Goal: Find contact information: Find contact information

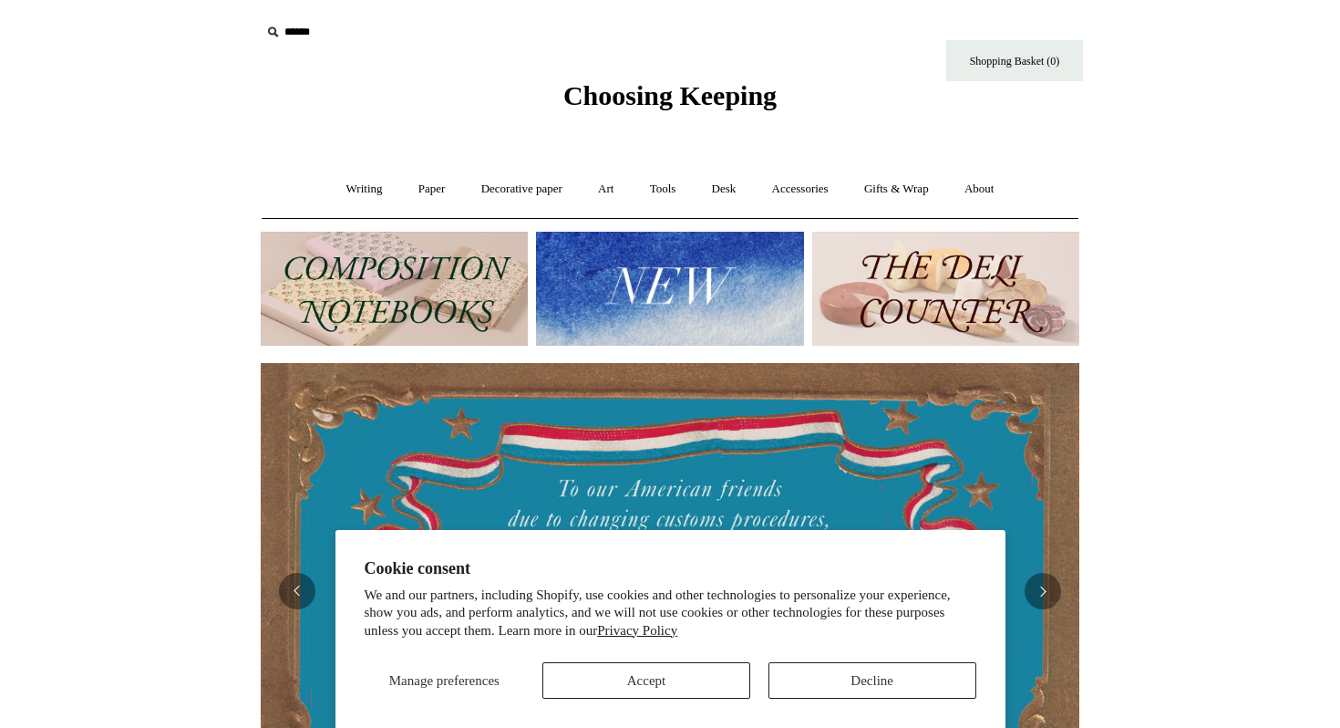
click at [957, 304] on img at bounding box center [945, 289] width 267 height 114
click at [806, 677] on button "Decline" at bounding box center [873, 680] width 208 height 36
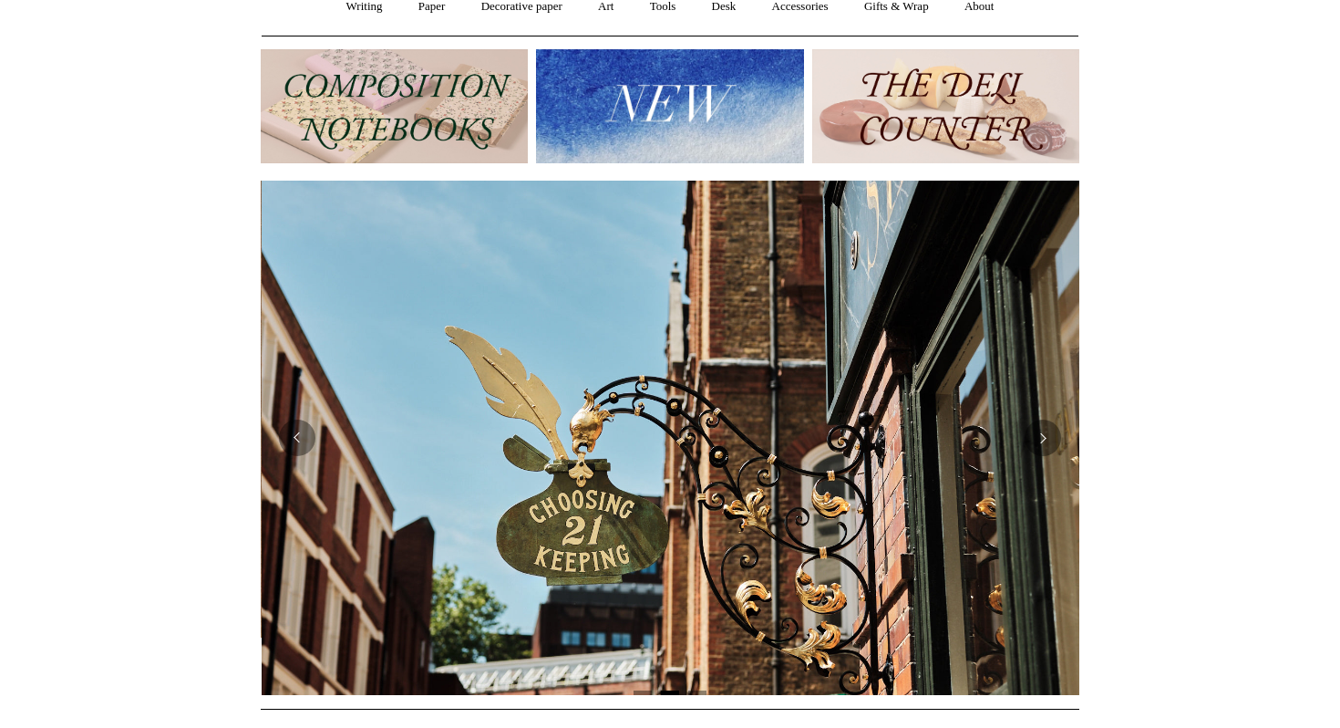
scroll to position [0, 819]
click at [302, 438] on button "Previous" at bounding box center [297, 437] width 36 height 36
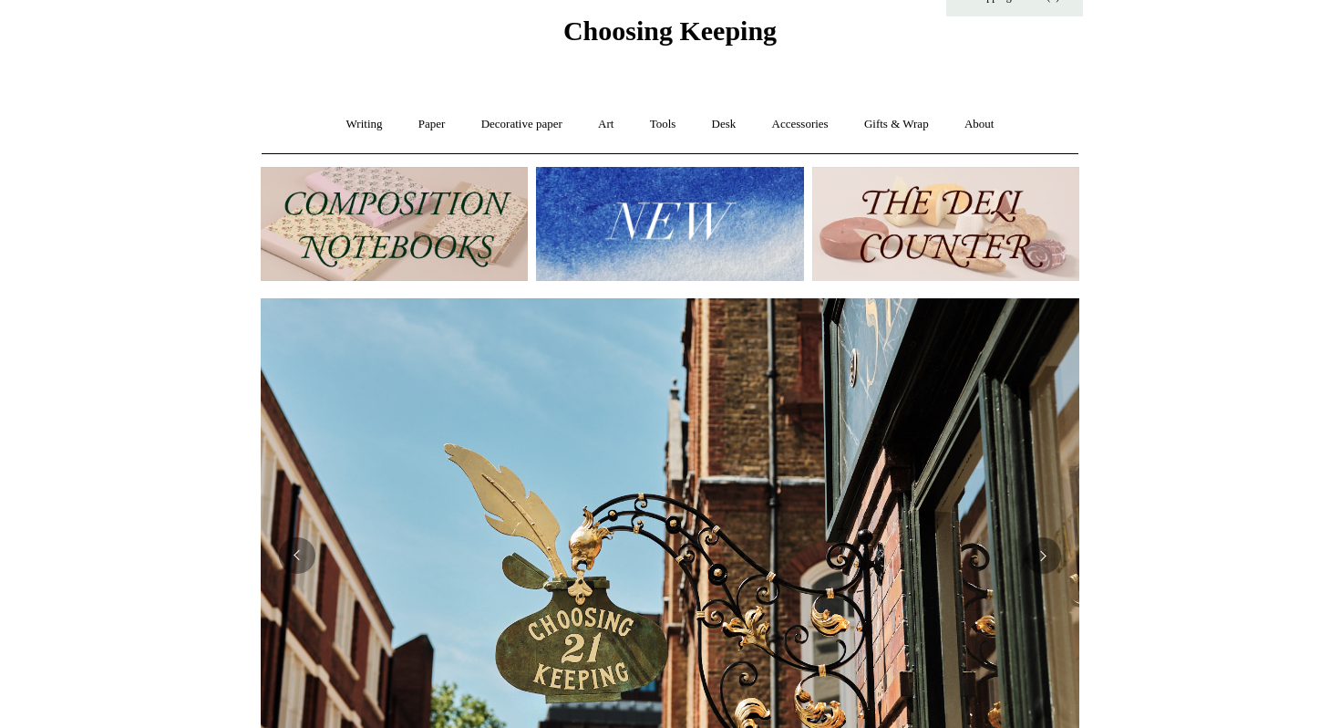
scroll to position [0, 0]
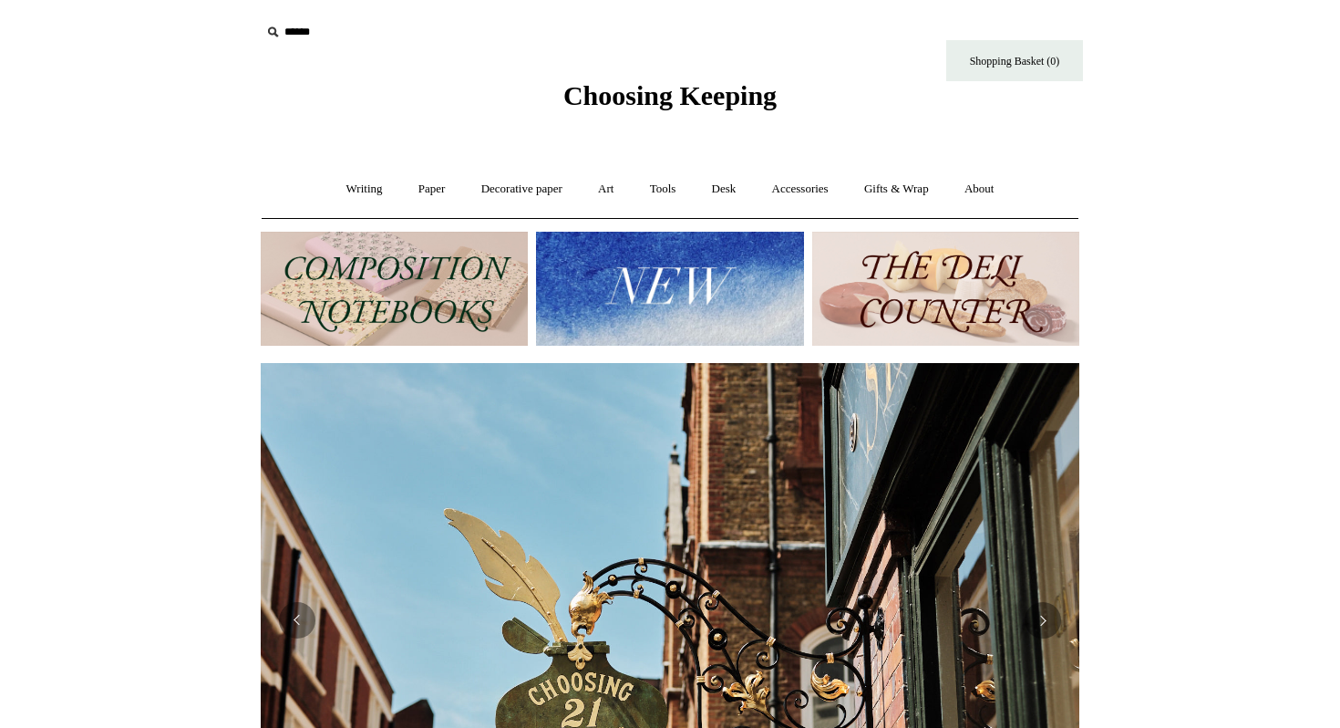
click at [398, 289] on img at bounding box center [394, 289] width 267 height 114
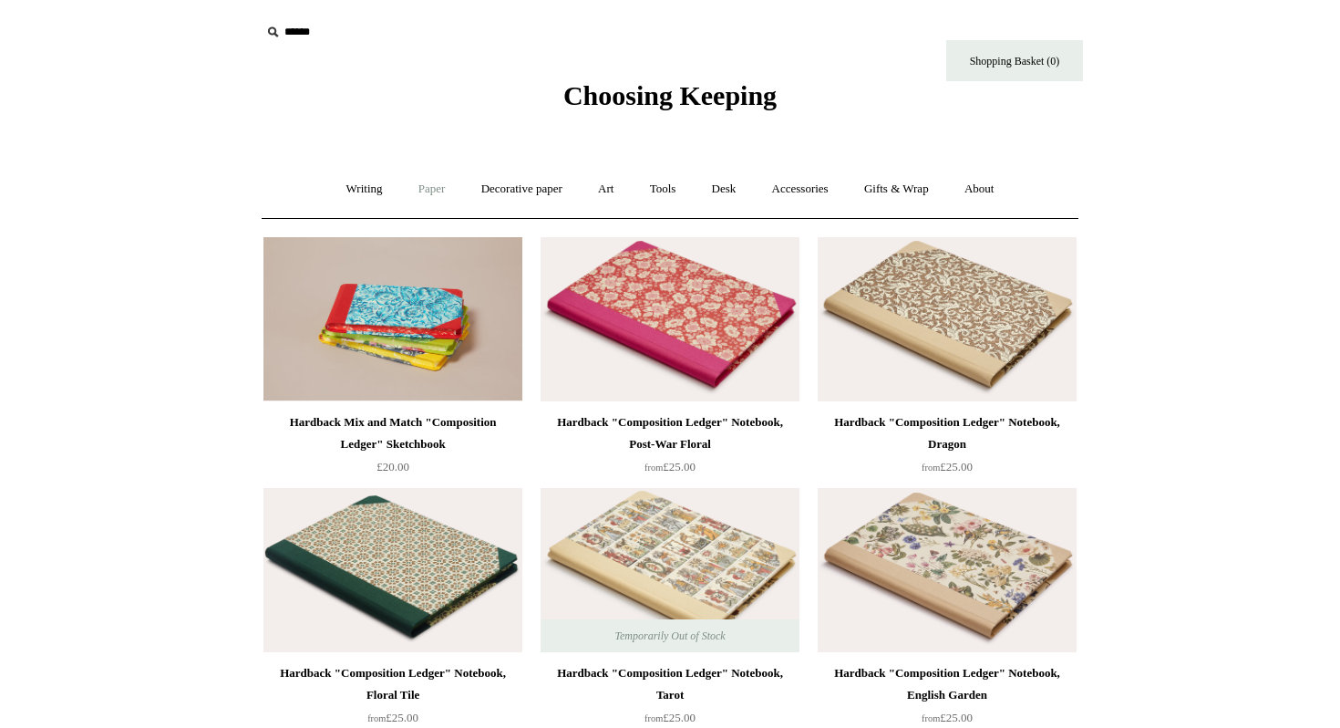
click at [414, 186] on link "Paper +" at bounding box center [432, 189] width 60 height 48
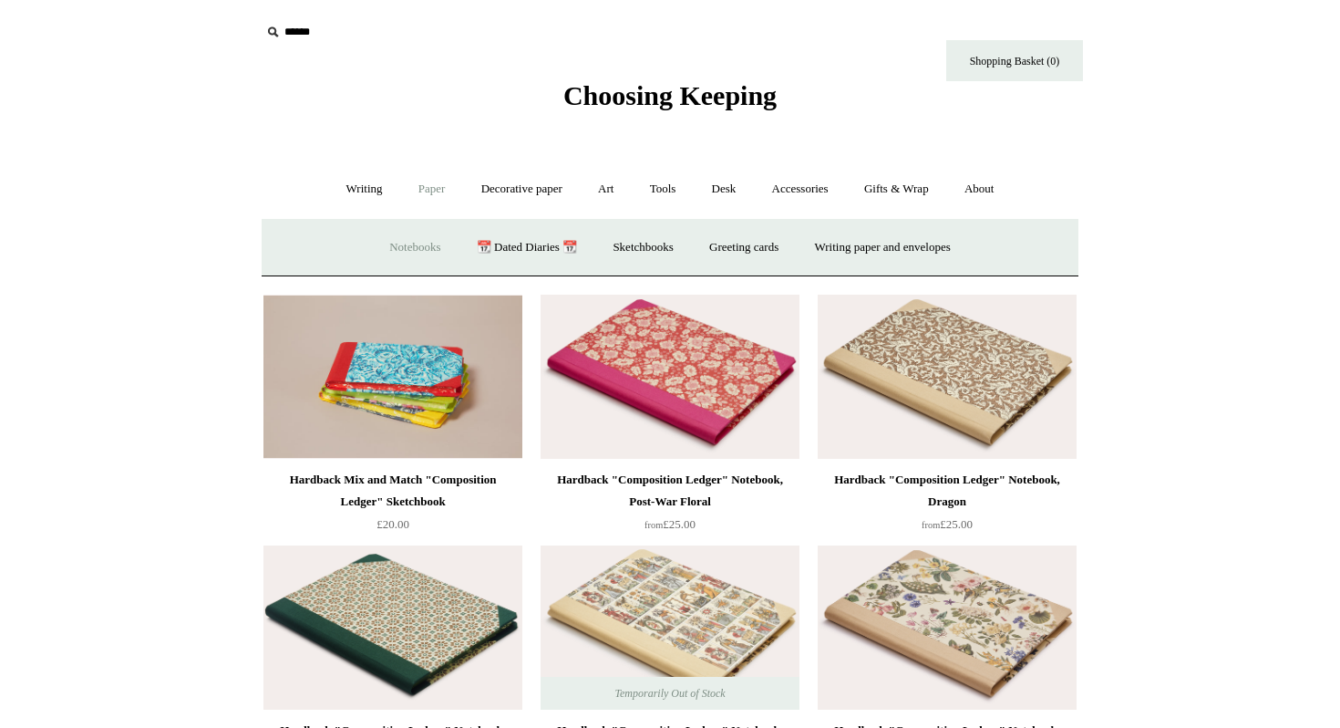
click at [398, 253] on link "Notebooks +" at bounding box center [415, 247] width 84 height 48
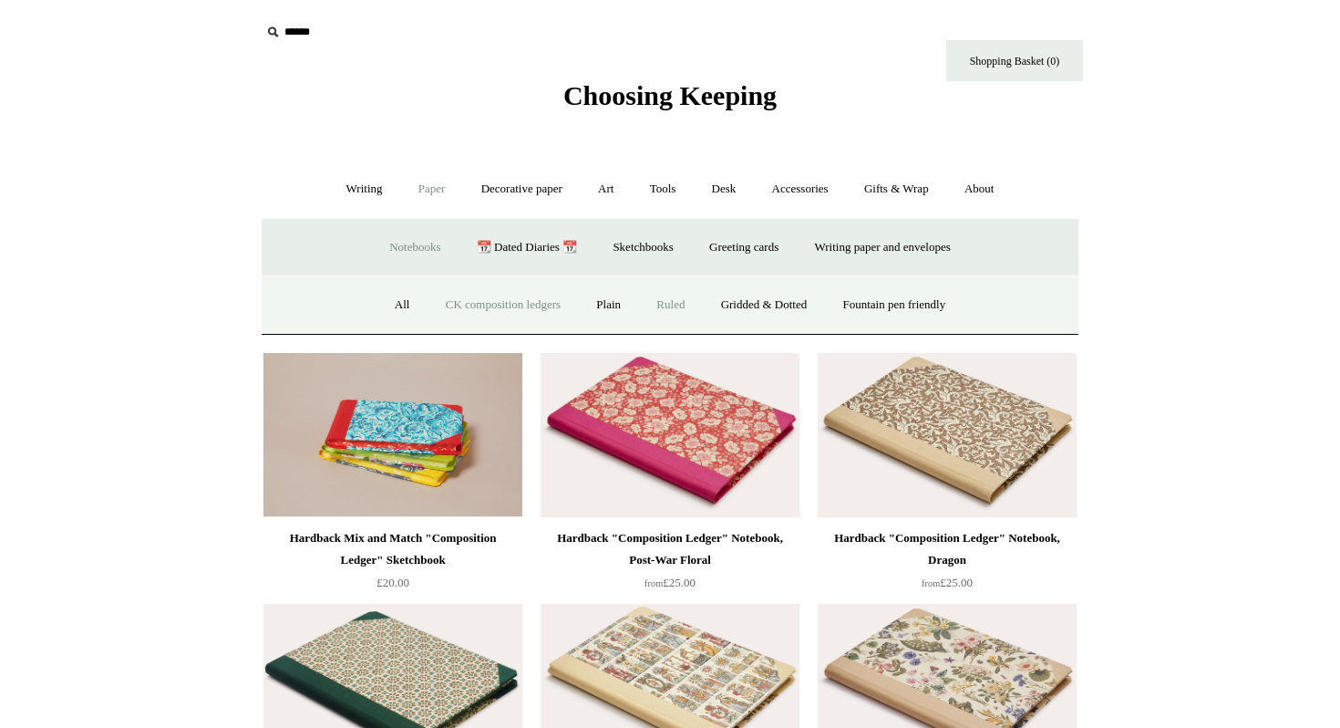
click at [664, 303] on link "Ruled" at bounding box center [670, 305] width 61 height 48
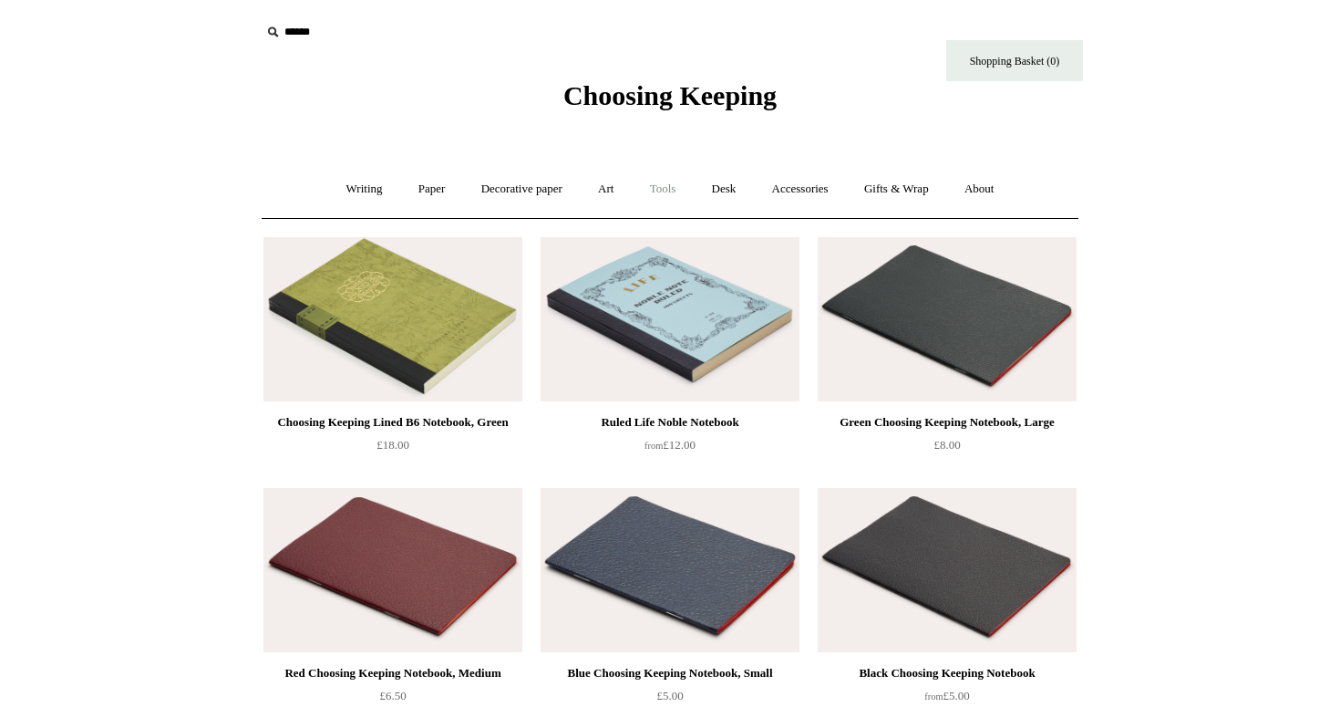
click at [667, 187] on link "Tools +" at bounding box center [663, 189] width 59 height 48
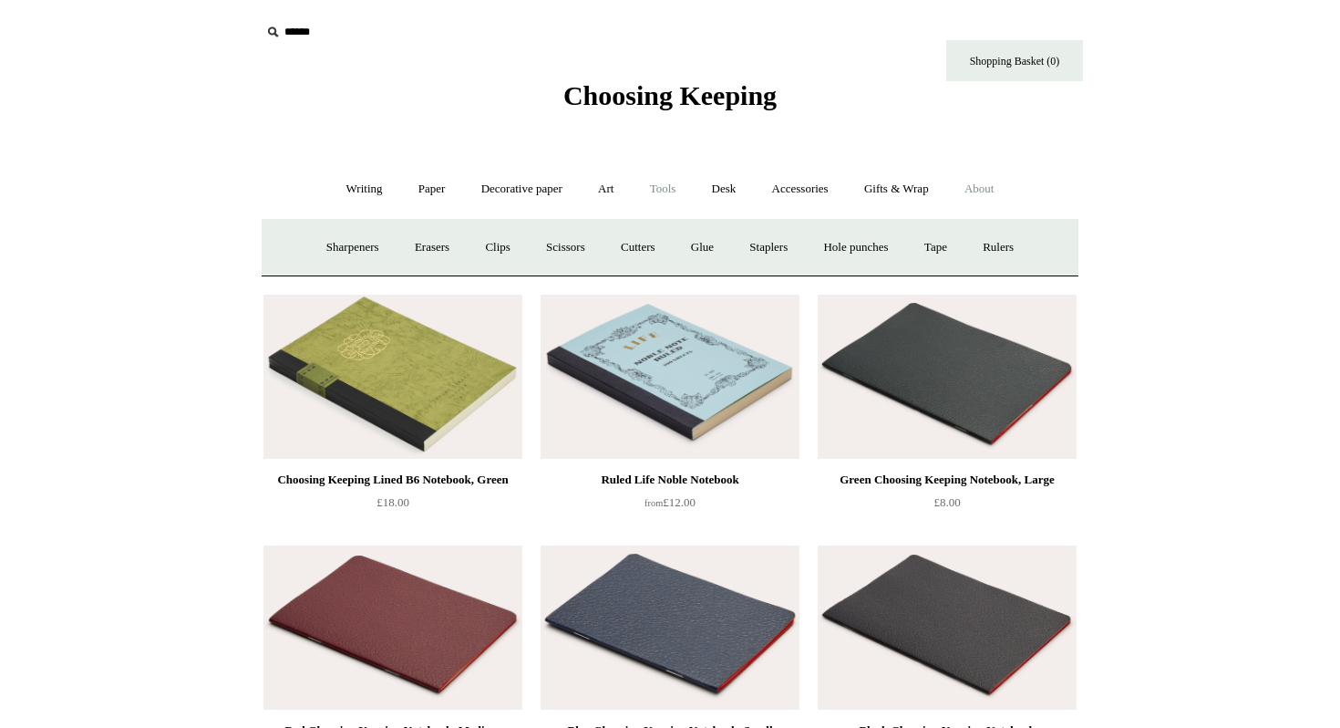
click at [1000, 184] on link "About +" at bounding box center [979, 189] width 63 height 48
click at [471, 248] on link "About us" at bounding box center [479, 247] width 76 height 48
click at [335, 196] on link "Writing +" at bounding box center [364, 189] width 69 height 48
click at [425, 249] on link "Fountain pens +" at bounding box center [447, 247] width 99 height 48
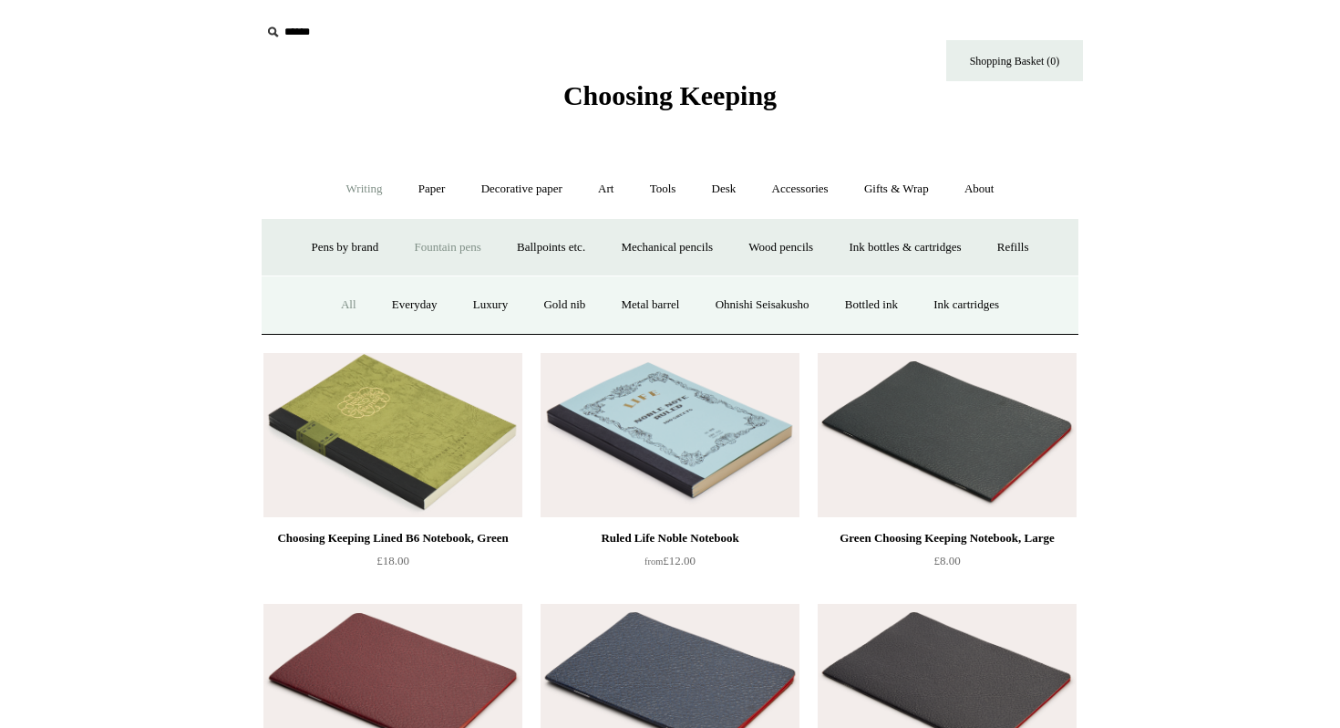
click at [335, 305] on link "All" at bounding box center [349, 305] width 48 height 48
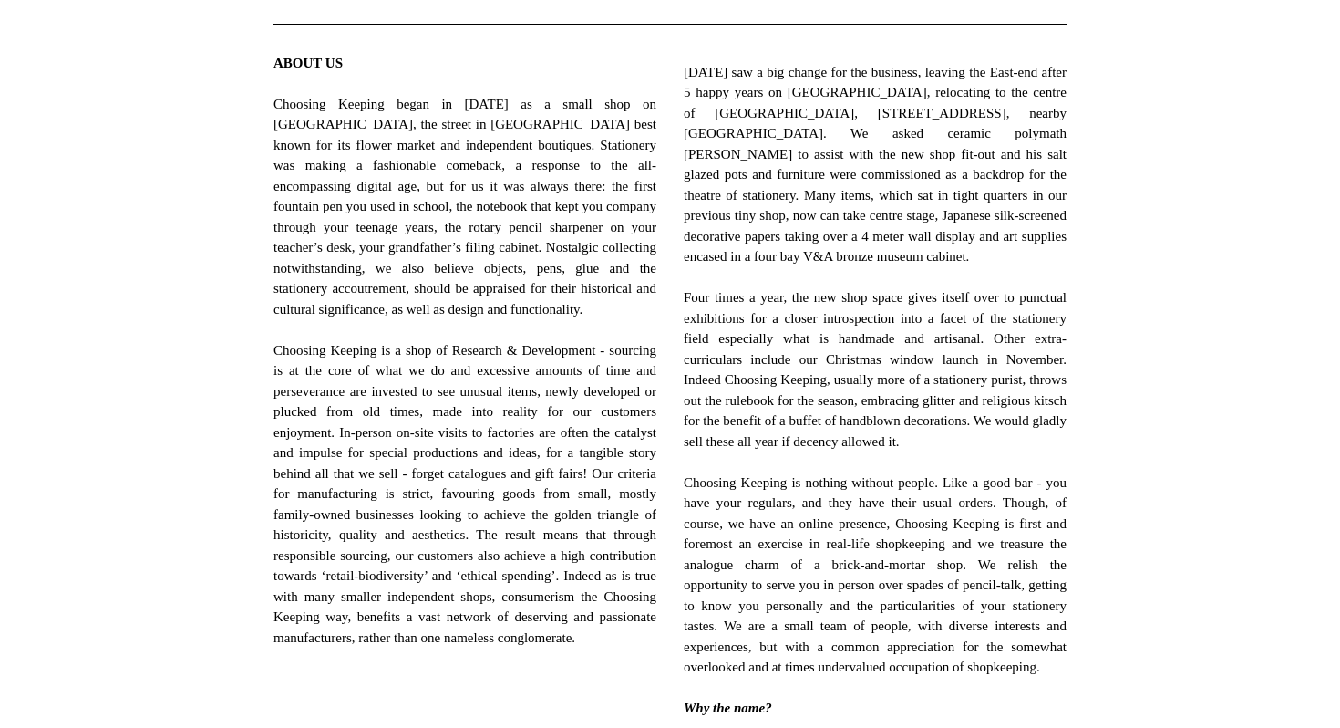
scroll to position [688, 0]
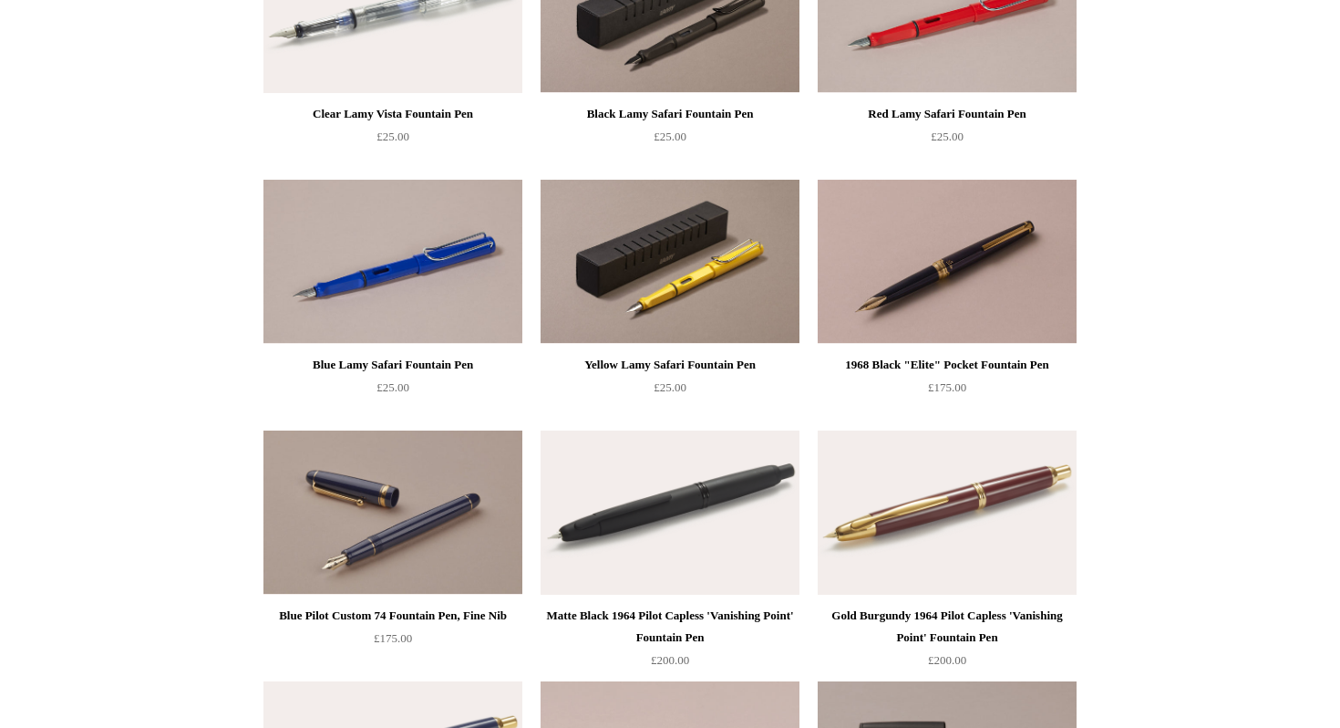
scroll to position [1649, 0]
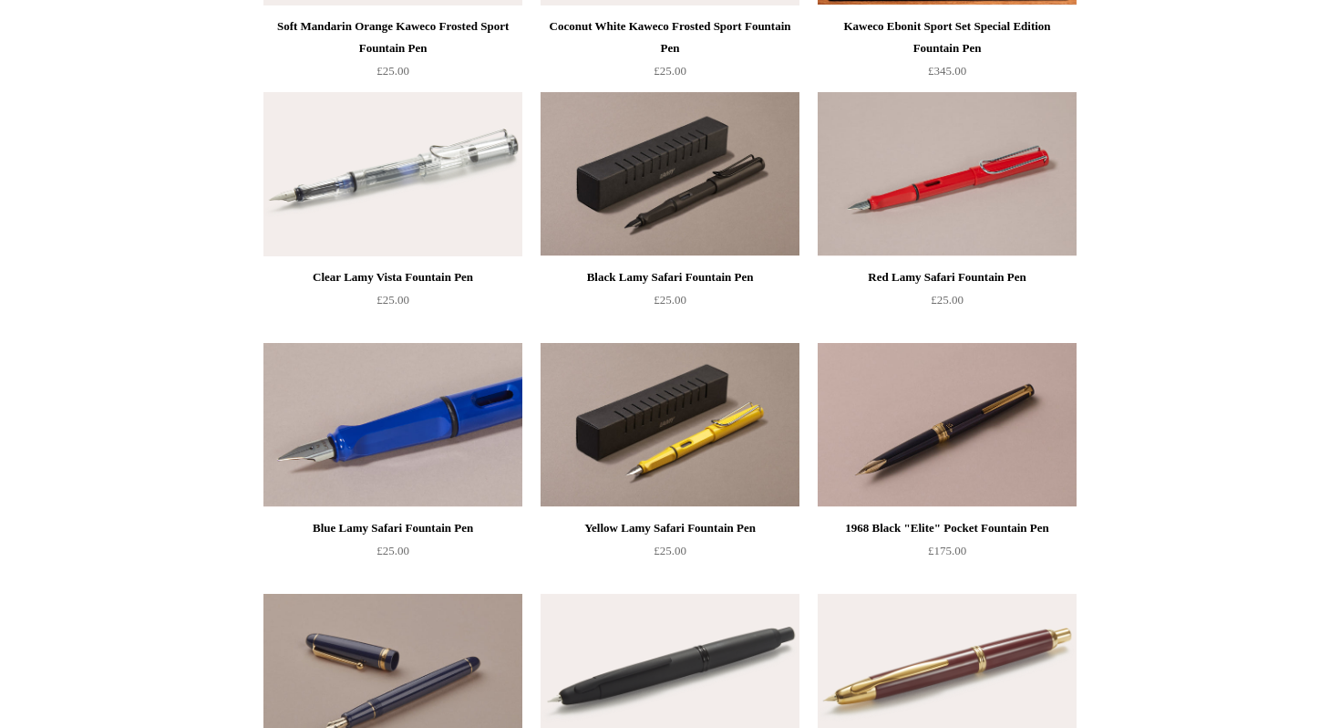
click at [393, 452] on img at bounding box center [393, 425] width 259 height 164
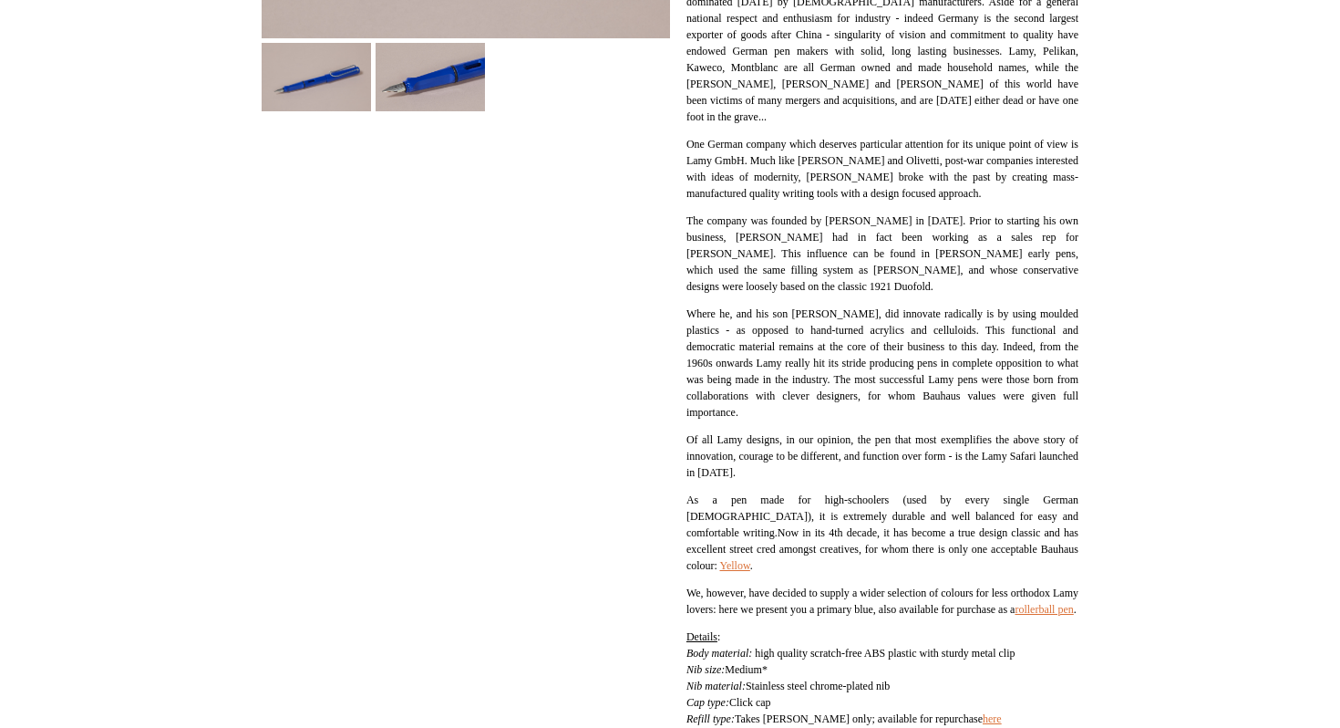
scroll to position [640, 0]
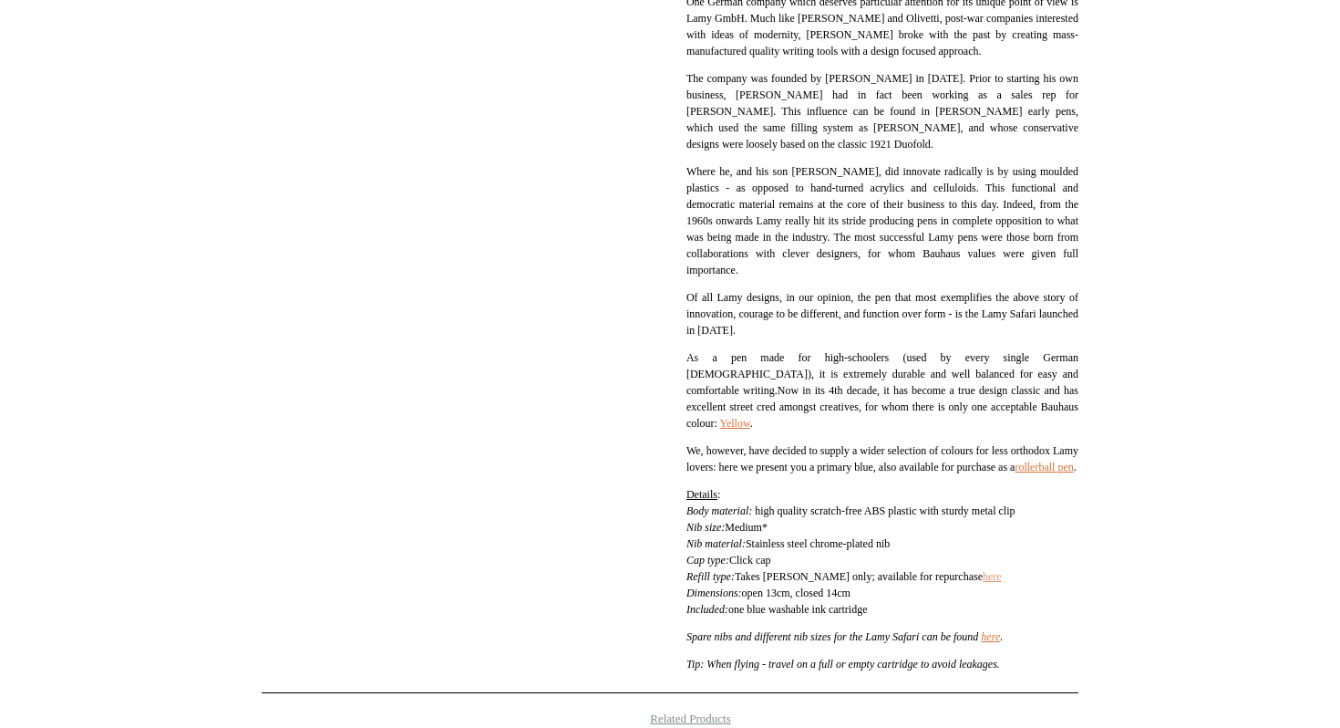
click at [1002, 583] on link "here" at bounding box center [992, 576] width 19 height 13
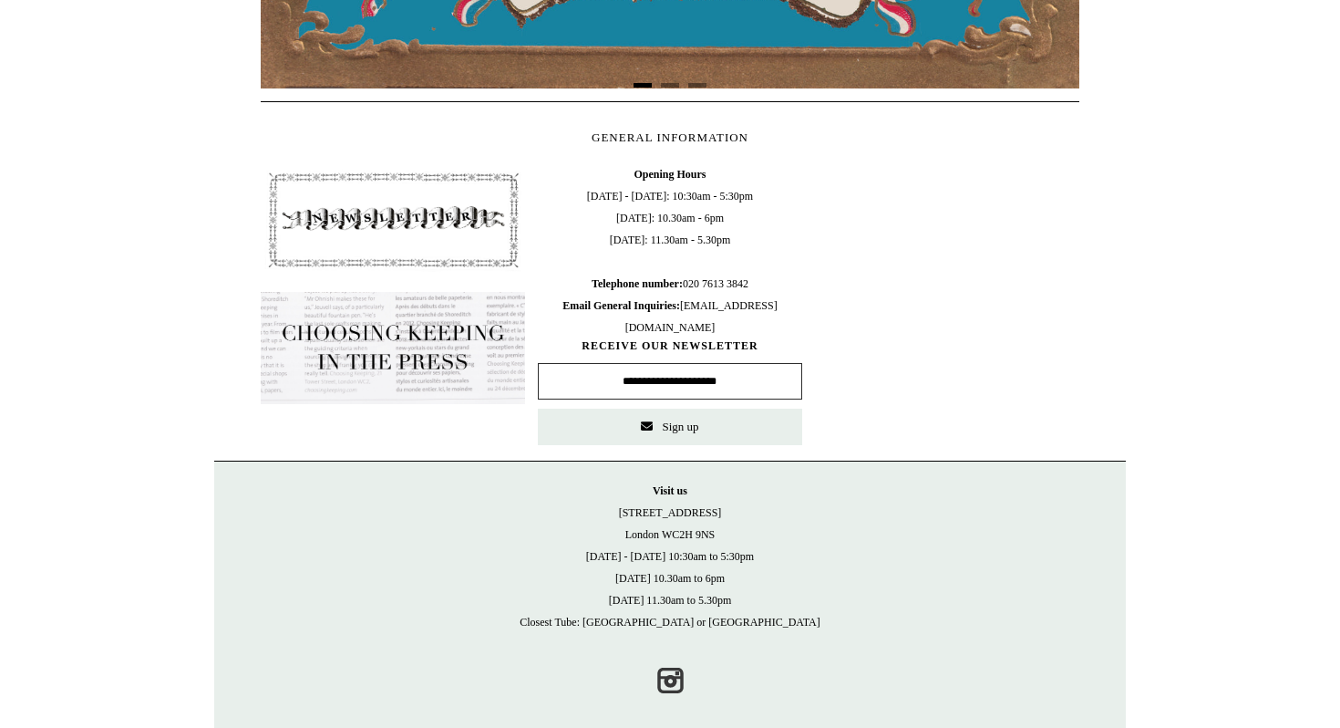
scroll to position [750, 0]
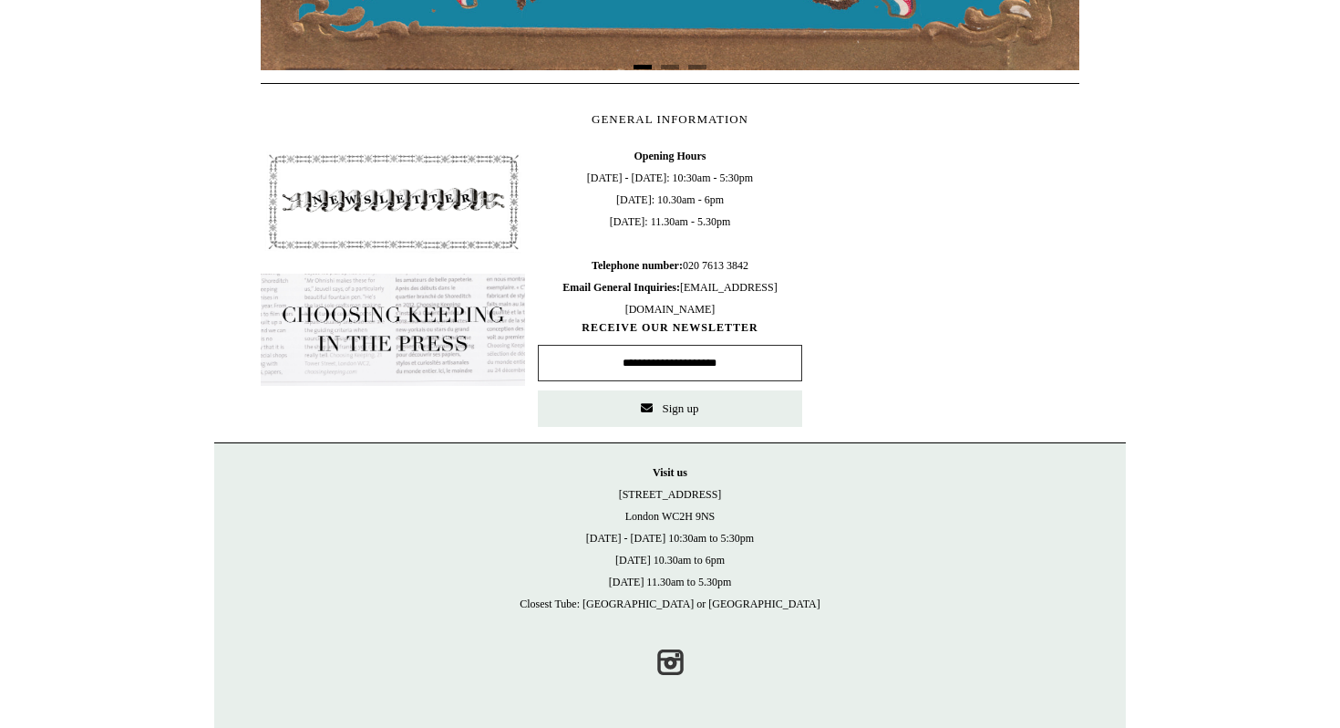
drag, startPoint x: 664, startPoint y: 514, endPoint x: 752, endPoint y: 514, distance: 88.4
click at [752, 514] on p "Visit [GEOGRAPHIC_DATA][STREET_ADDRESS] [DATE] - [DATE] 10:30am to 5:30pm [DATE…" at bounding box center [670, 537] width 875 height 153
copy p "WC2H 9NS"
